Goal: Complete application form: Complete application form

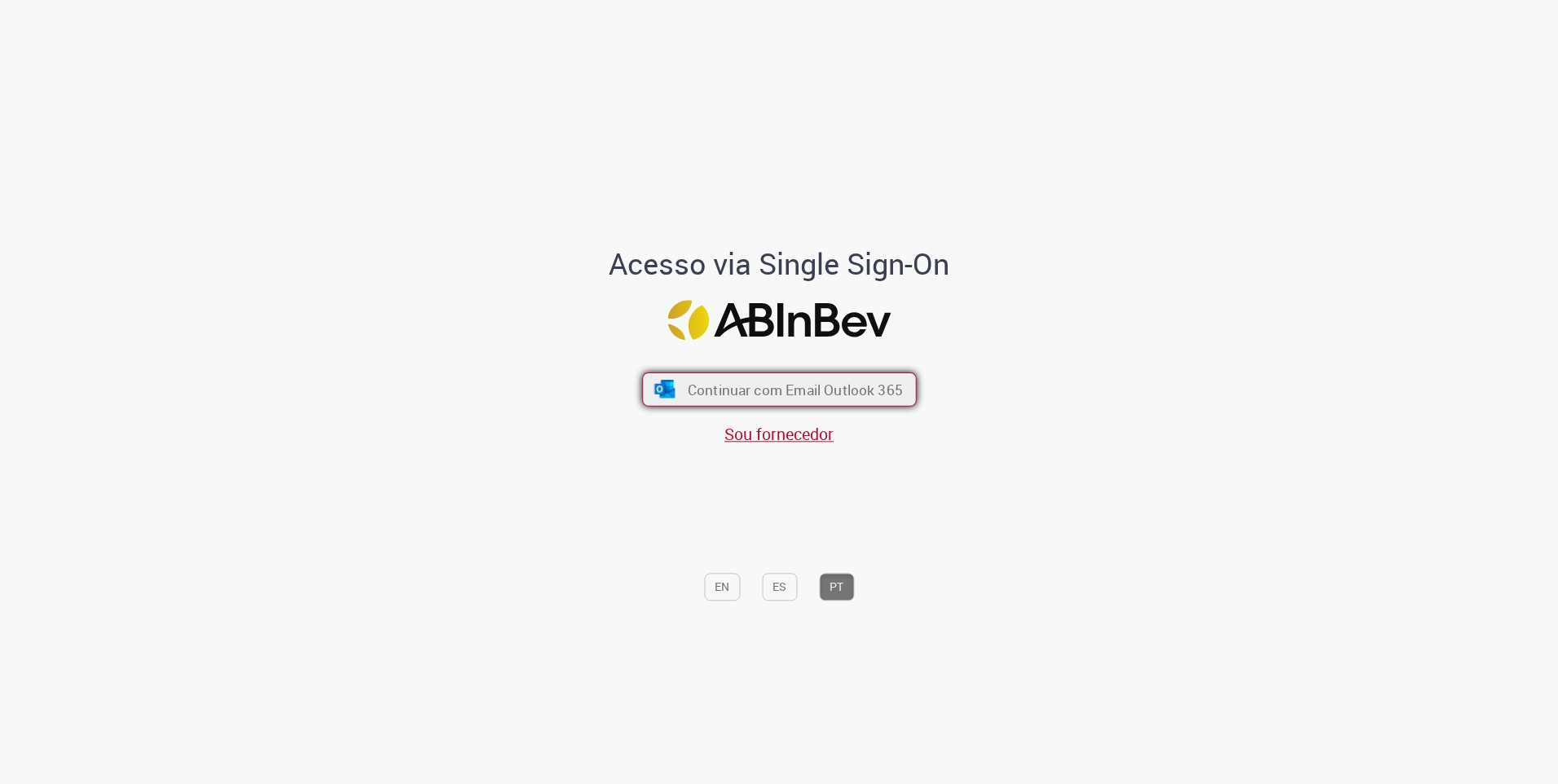
click at [763, 402] on button "Continuar com Email Outlook 365" at bounding box center [779, 389] width 275 height 35
click at [778, 393] on span "Continuar com Email Outlook 365" at bounding box center [794, 388] width 215 height 18
